Goal: Complete application form

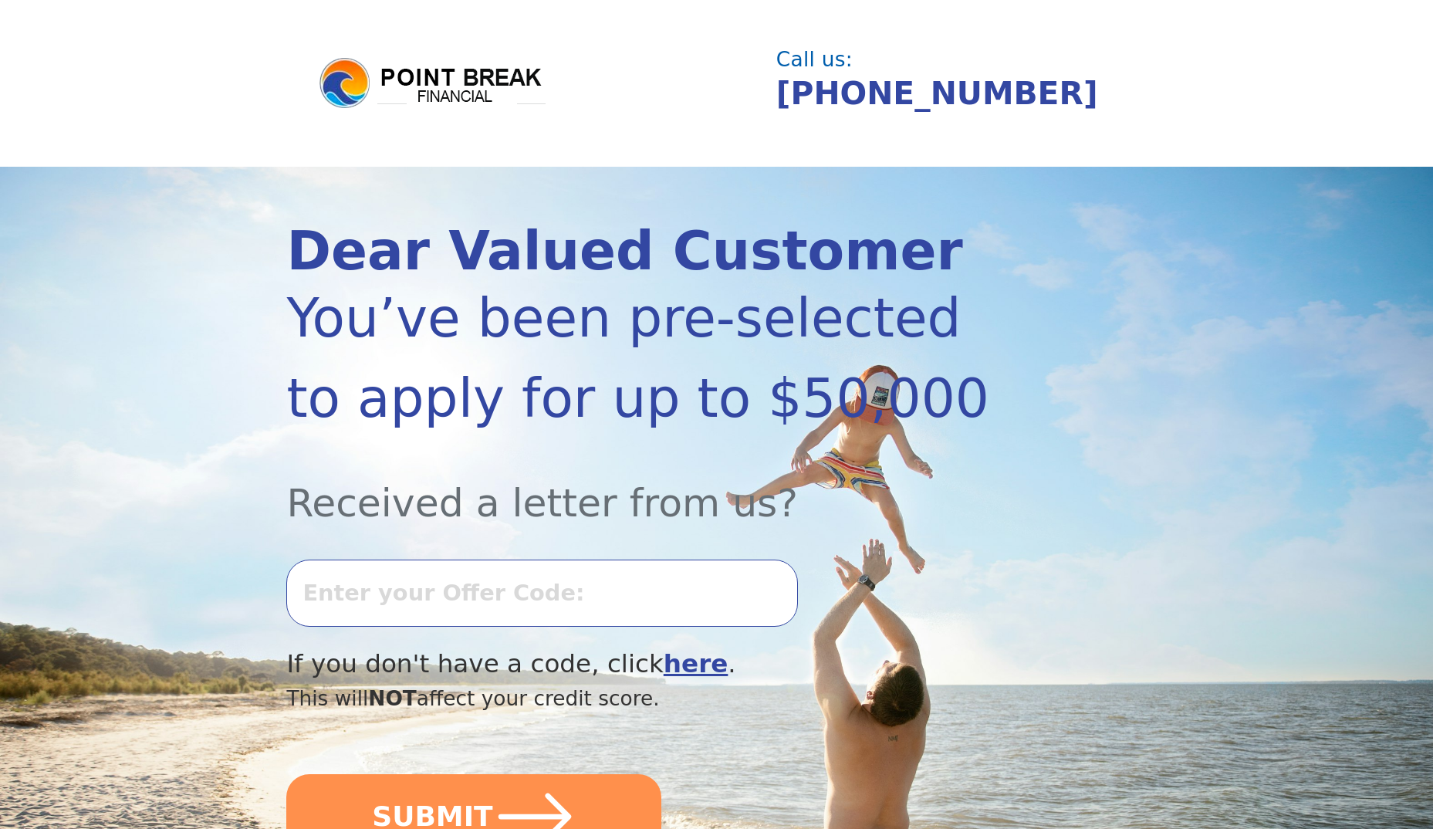
click at [445, 586] on input "text" at bounding box center [541, 592] width 511 height 66
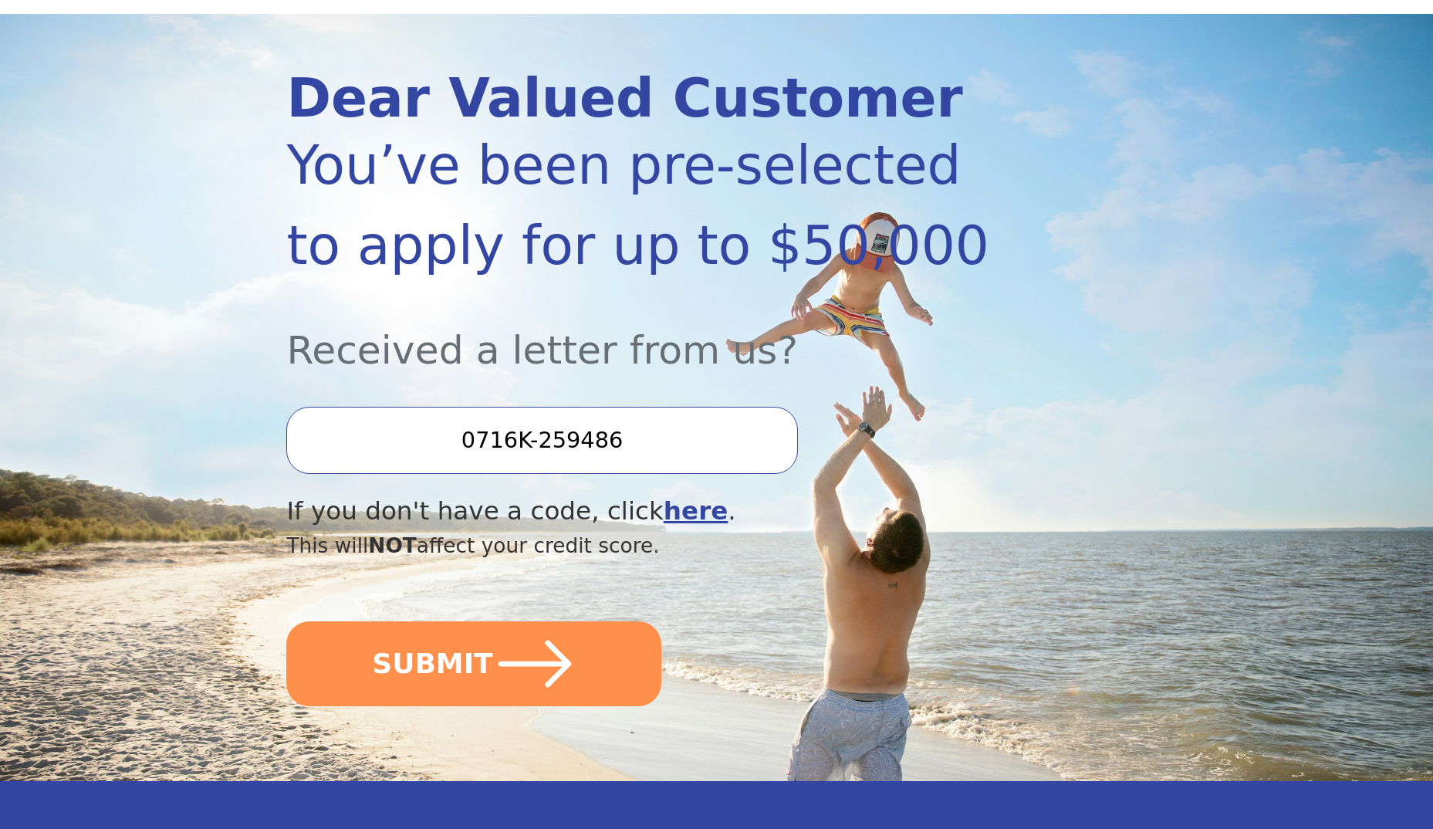
scroll to position [154, 0]
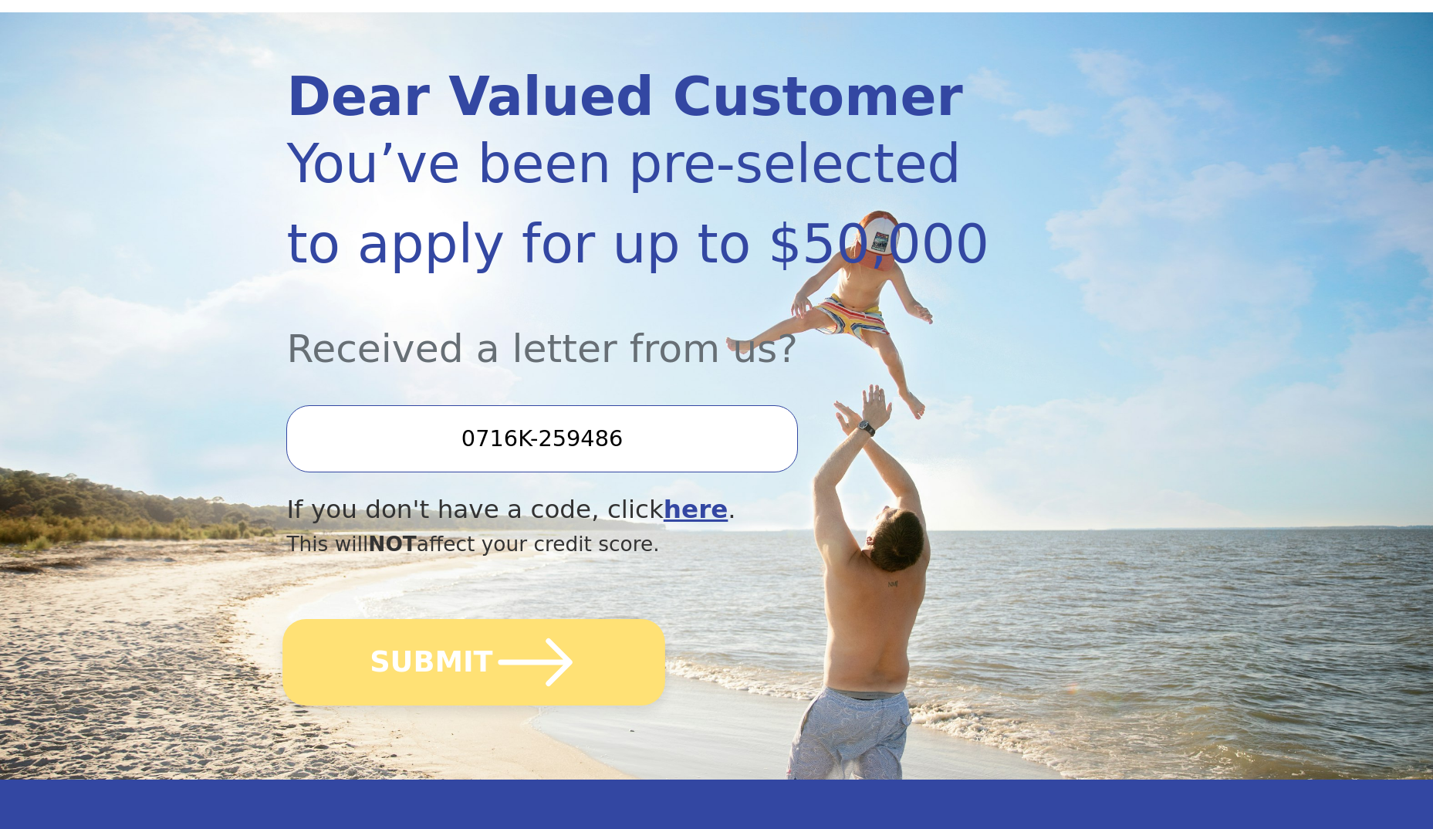
type input "0716K-259486"
click at [471, 654] on button "SUBMIT" at bounding box center [474, 662] width 383 height 86
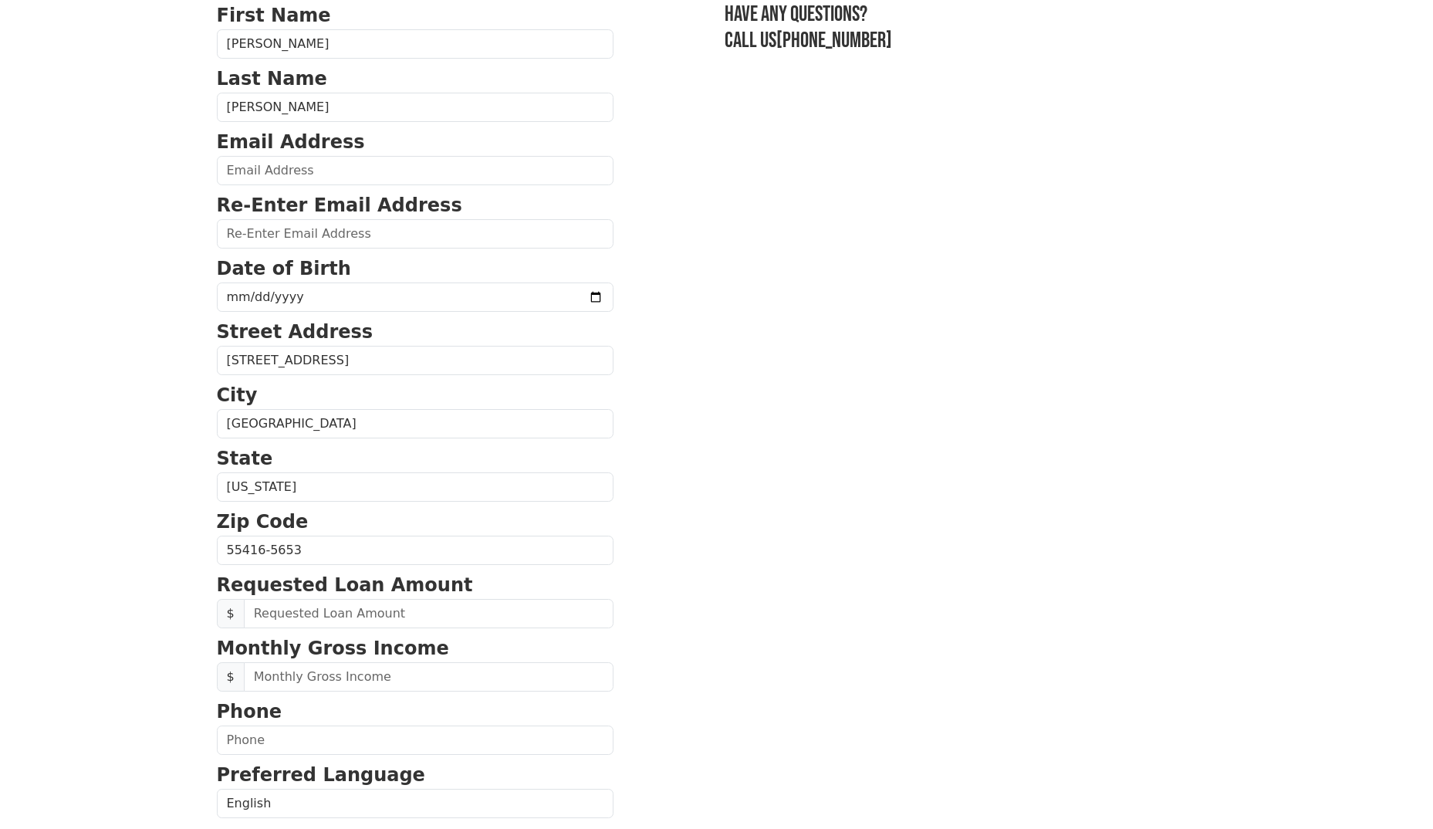
scroll to position [154, 0]
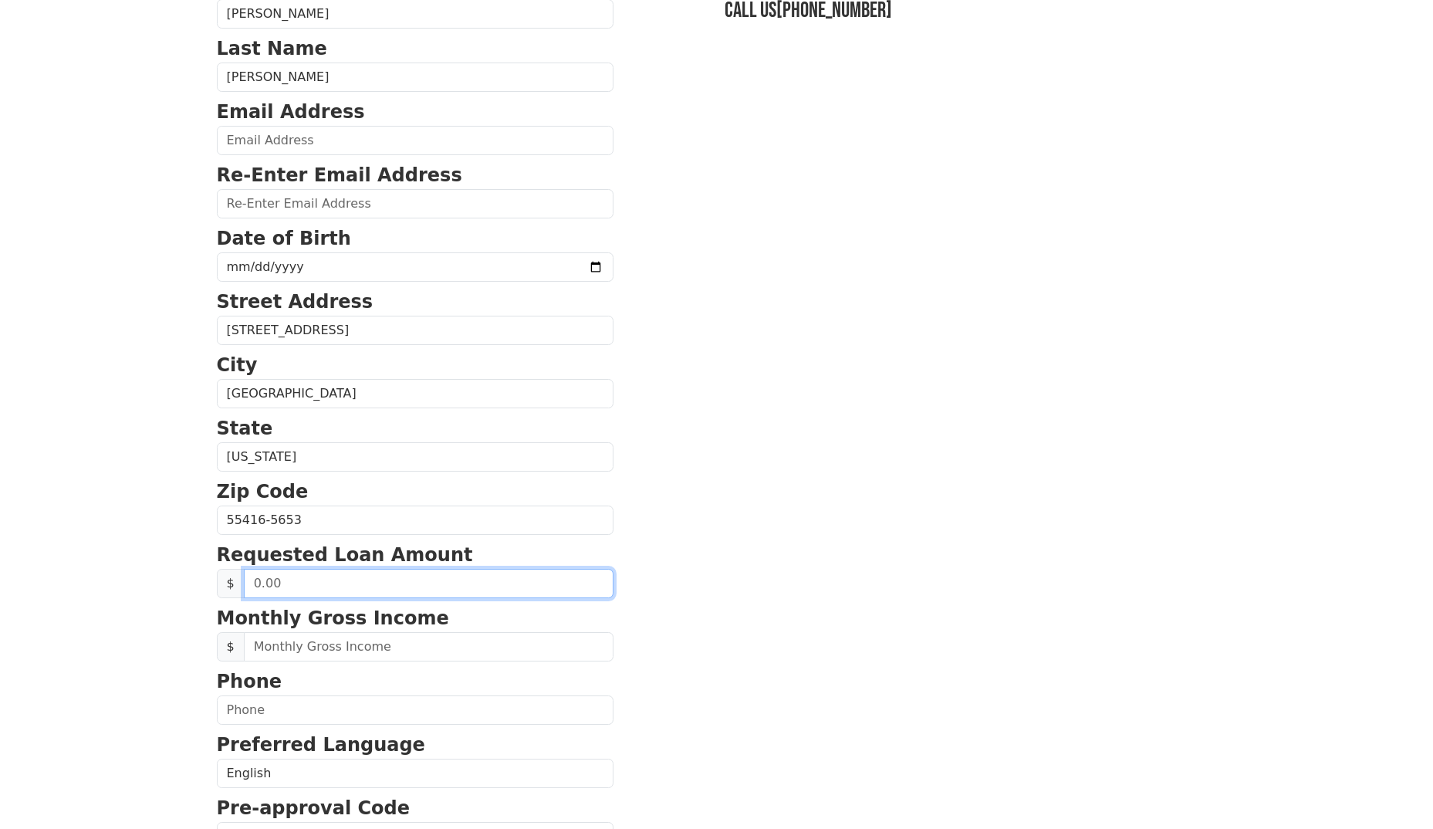
click at [328, 586] on input "text" at bounding box center [429, 583] width 370 height 29
type input "40,000.00"
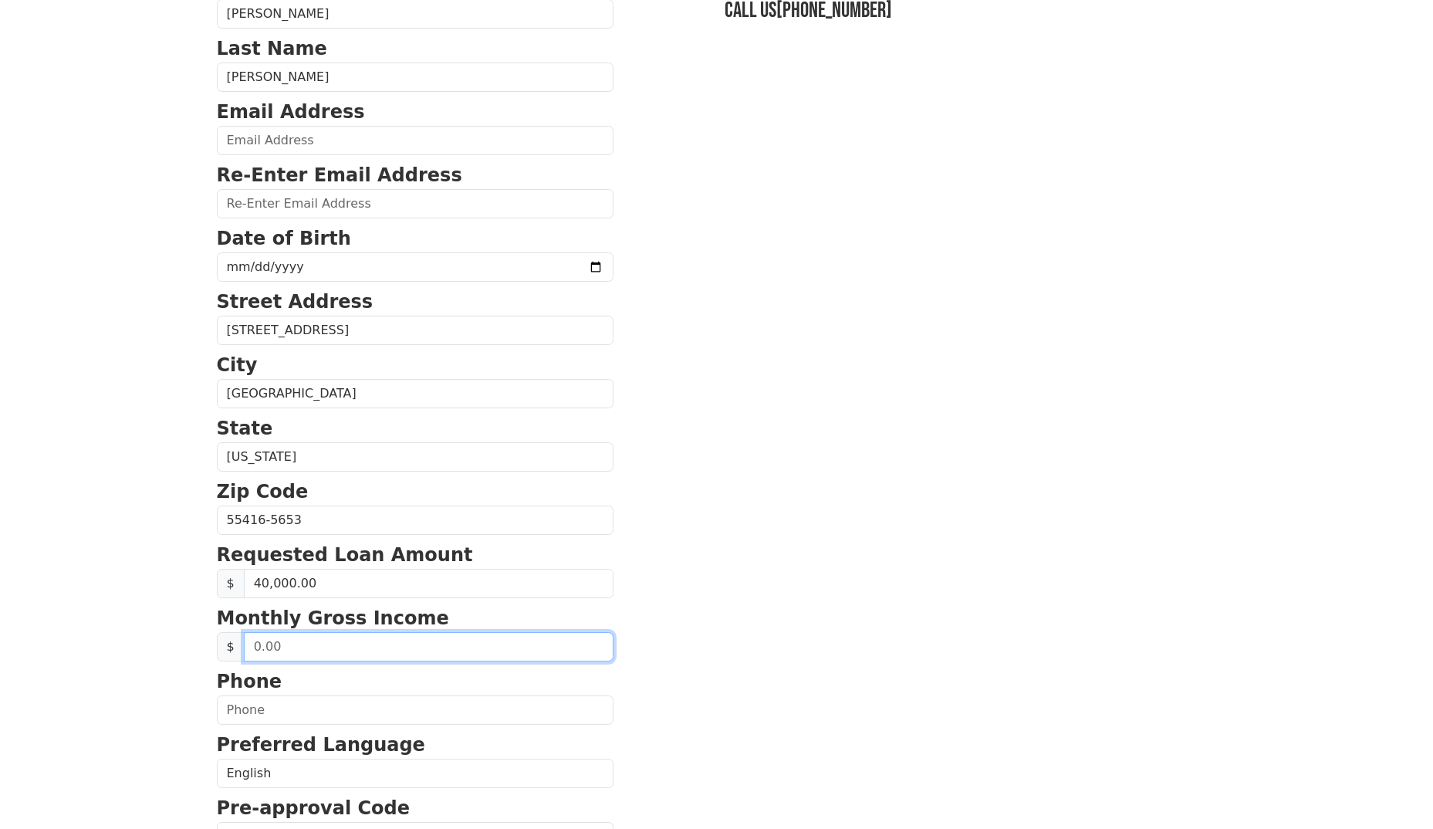
click at [253, 647] on input "text" at bounding box center [429, 646] width 370 height 29
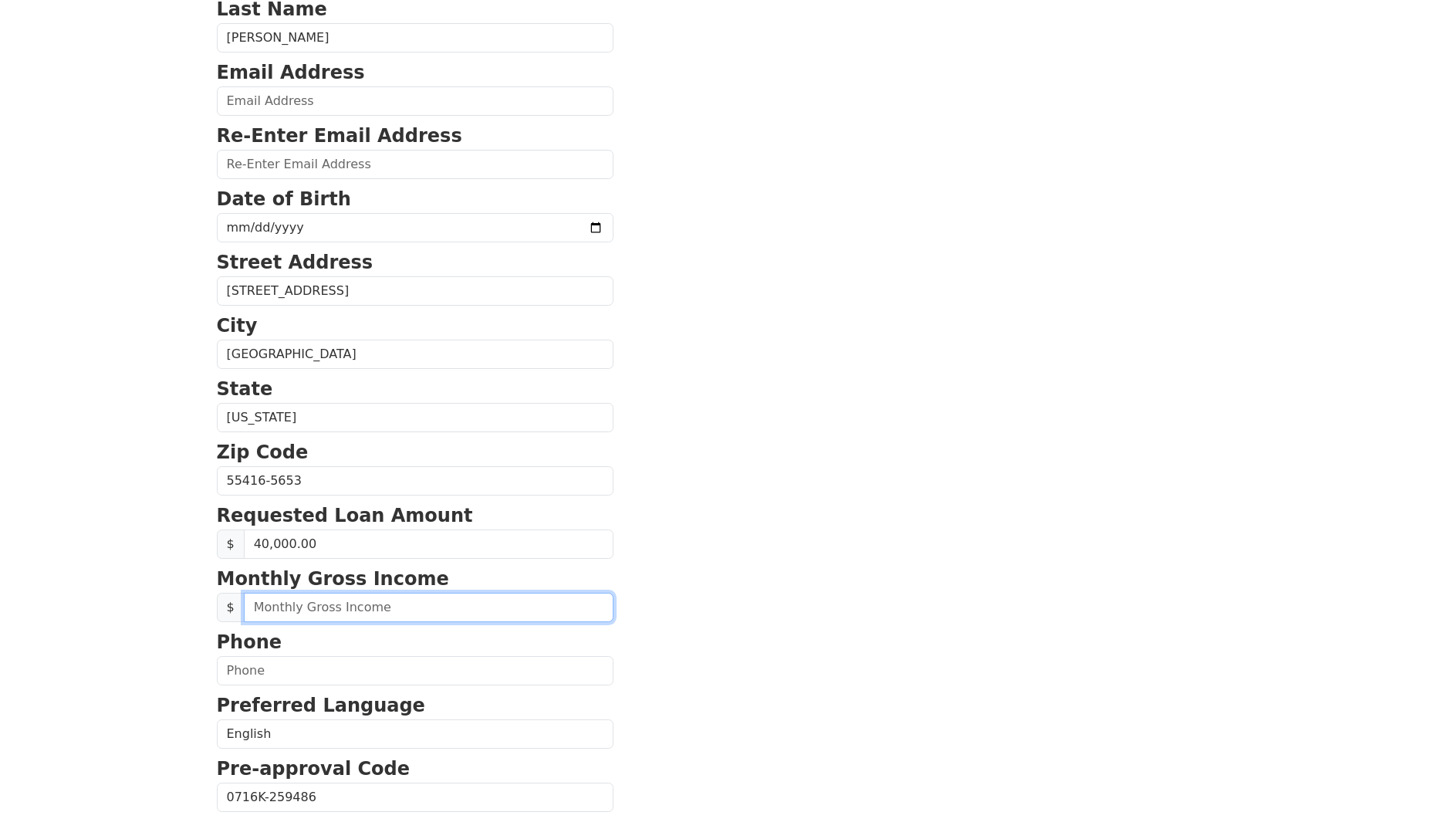
scroll to position [386, 0]
